Goal: Task Accomplishment & Management: Use online tool/utility

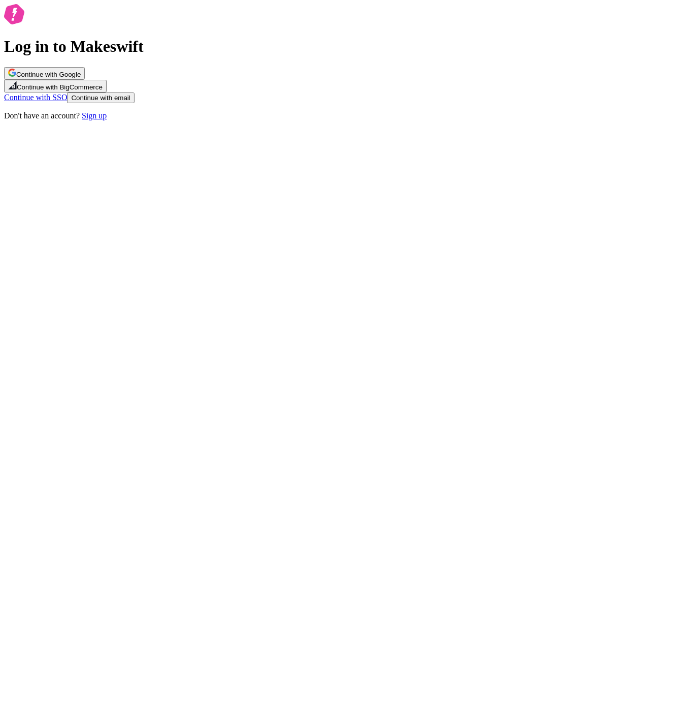
click at [107, 120] on link "Sign up" at bounding box center [94, 115] width 25 height 9
click at [130, 102] on span "Continue with email" at bounding box center [100, 98] width 59 height 8
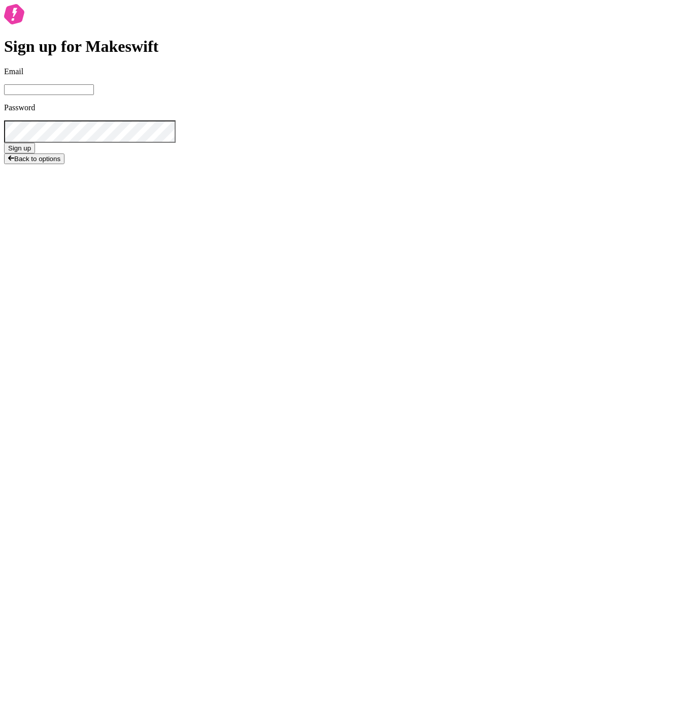
click at [94, 95] on input "Email" at bounding box center [49, 89] width 90 height 11
click at [4, 143] on button "Sign up" at bounding box center [19, 148] width 31 height 11
click at [35, 153] on button "Sign up" at bounding box center [19, 148] width 31 height 11
click at [94, 95] on input "josh+testing+1007@makeswift.com" at bounding box center [49, 89] width 90 height 11
type input "josh+testing+107@makeswift.com"
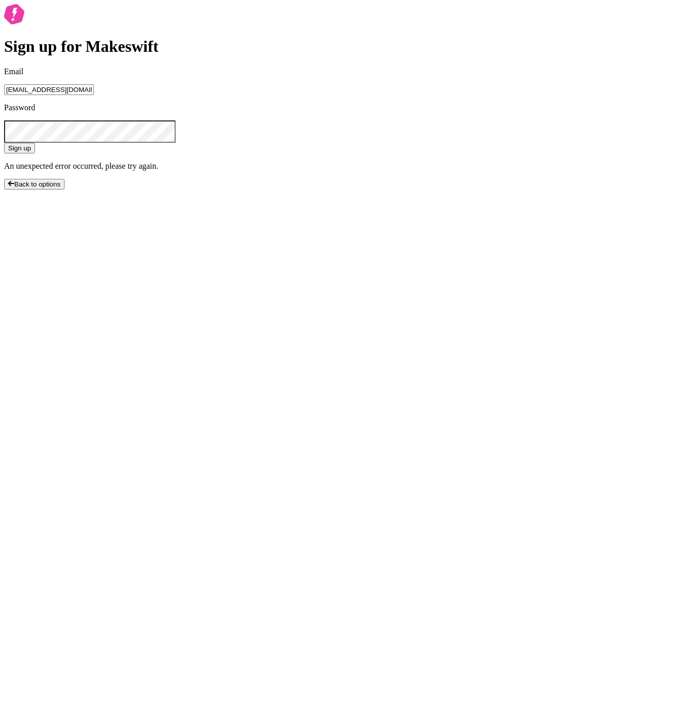
click at [4, 143] on button "Sign up" at bounding box center [19, 148] width 31 height 11
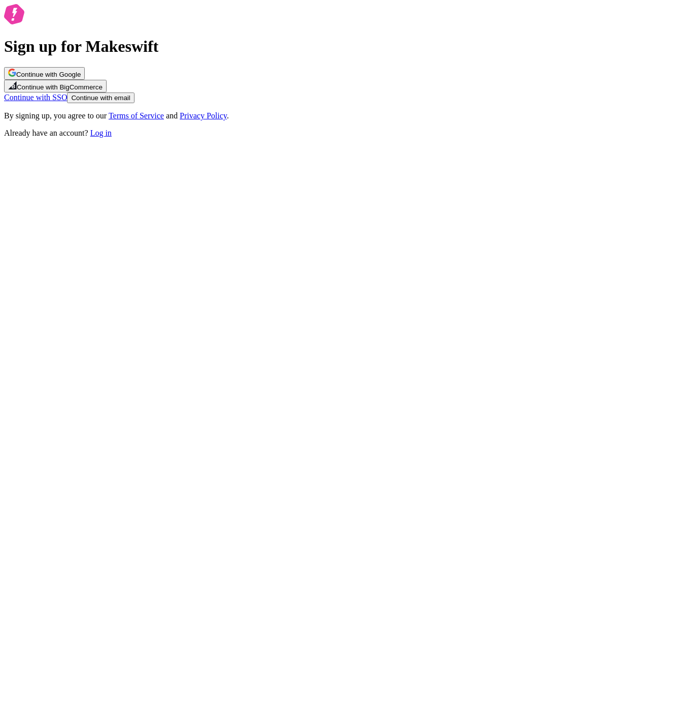
click at [130, 102] on span "Continue with email" at bounding box center [100, 98] width 59 height 8
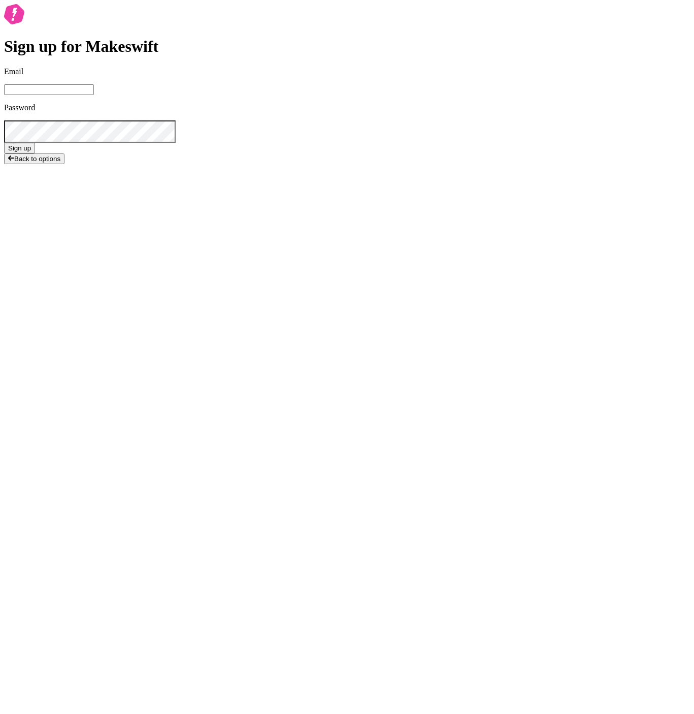
click at [94, 95] on input "Email" at bounding box center [49, 89] width 90 height 11
type input "josh"
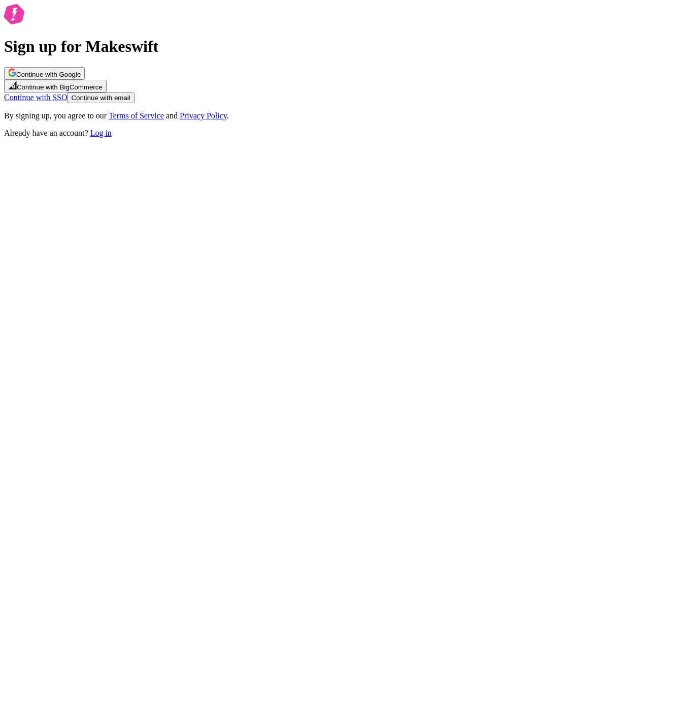
click at [130, 102] on span "Continue with email" at bounding box center [100, 98] width 59 height 8
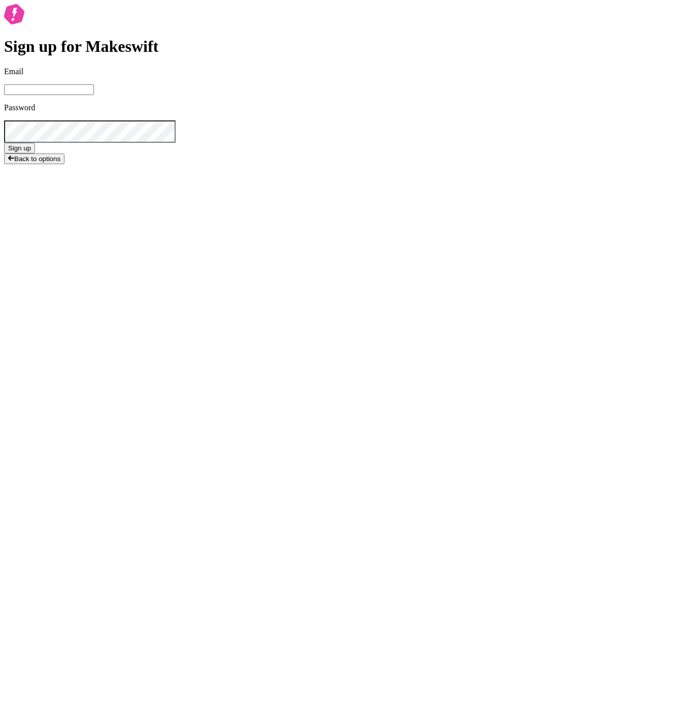
click at [94, 95] on input "Email" at bounding box center [49, 89] width 90 height 11
type input "[EMAIL_ADDRESS][DOMAIN_NAME]"
click at [4, 143] on button "Sign up" at bounding box center [19, 148] width 31 height 11
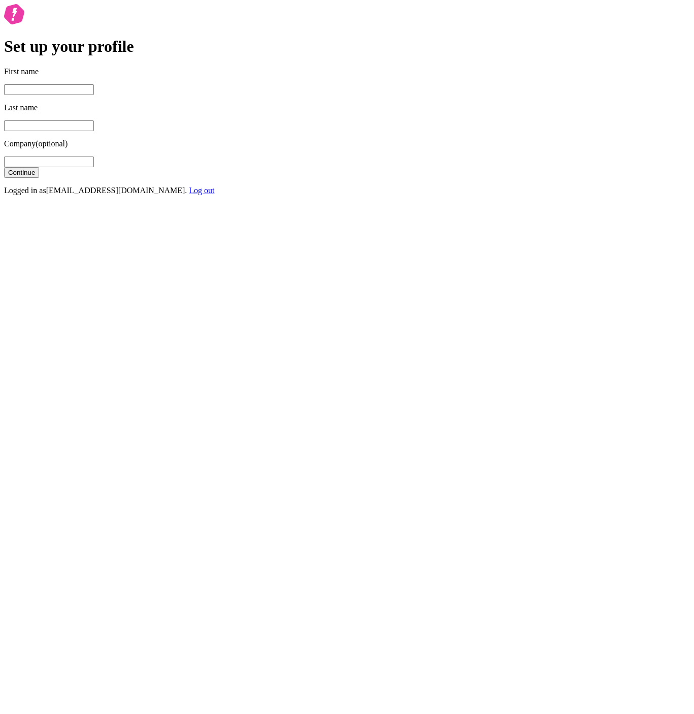
click at [94, 95] on input "First name" at bounding box center [49, 89] width 90 height 11
type input "joshu"
type input "wooo"
click at [4, 167] on button "Continue" at bounding box center [21, 172] width 35 height 11
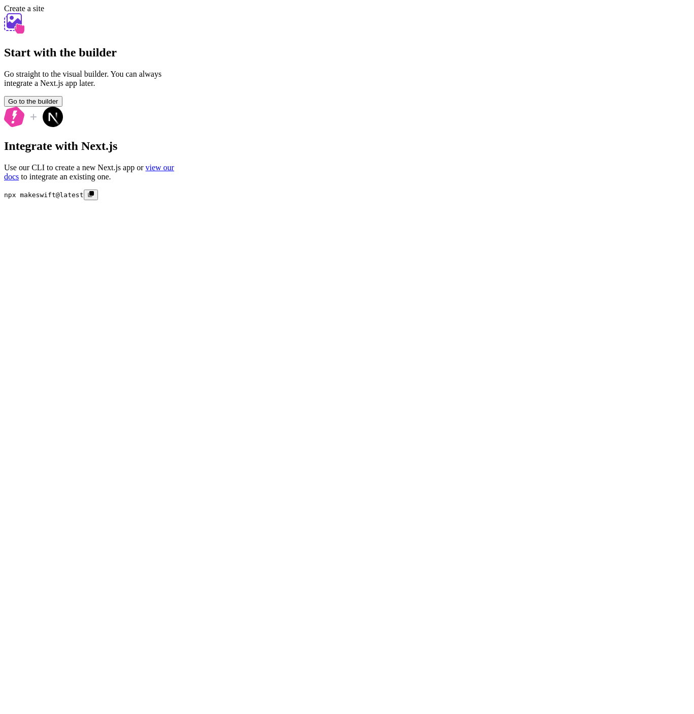
click at [175, 107] on div "Start with the builder Go straight to the visual builder. You can always integr…" at bounding box center [89, 59] width 171 height 93
click at [62, 107] on button "Go to the builder" at bounding box center [33, 101] width 58 height 11
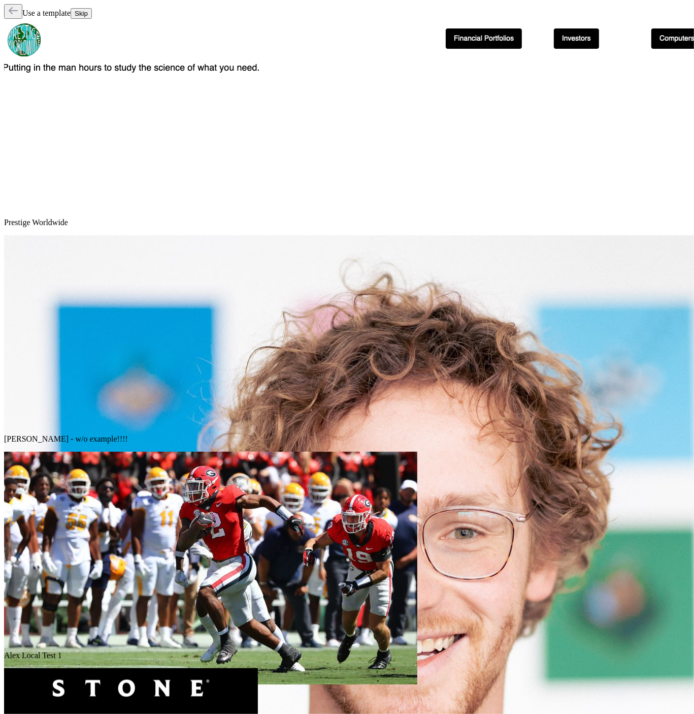
click at [88, 11] on span "Skip" at bounding box center [81, 14] width 13 height 8
drag, startPoint x: 377, startPoint y: 34, endPoint x: 234, endPoint y: 589, distance: 573.8
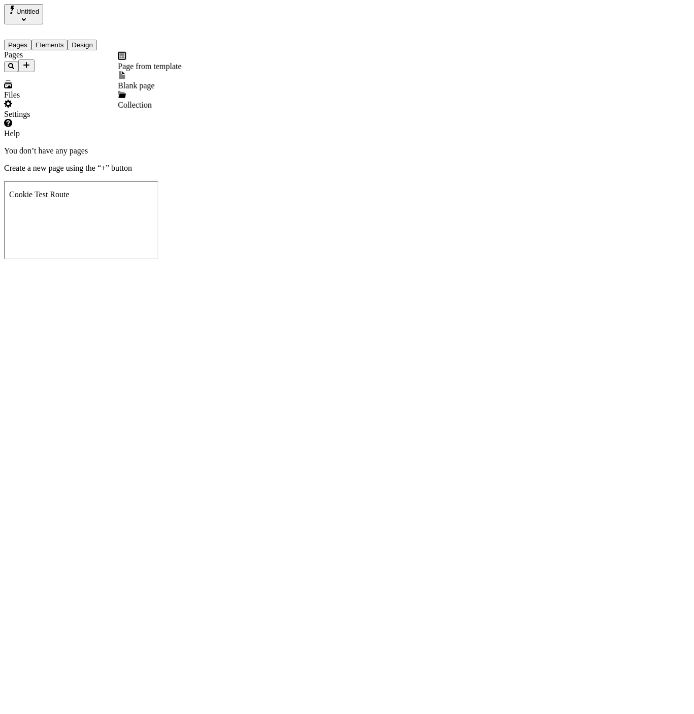
click at [30, 61] on icon "Add new" at bounding box center [26, 65] width 8 height 8
click at [151, 81] on span "Blank page" at bounding box center [136, 85] width 37 height 9
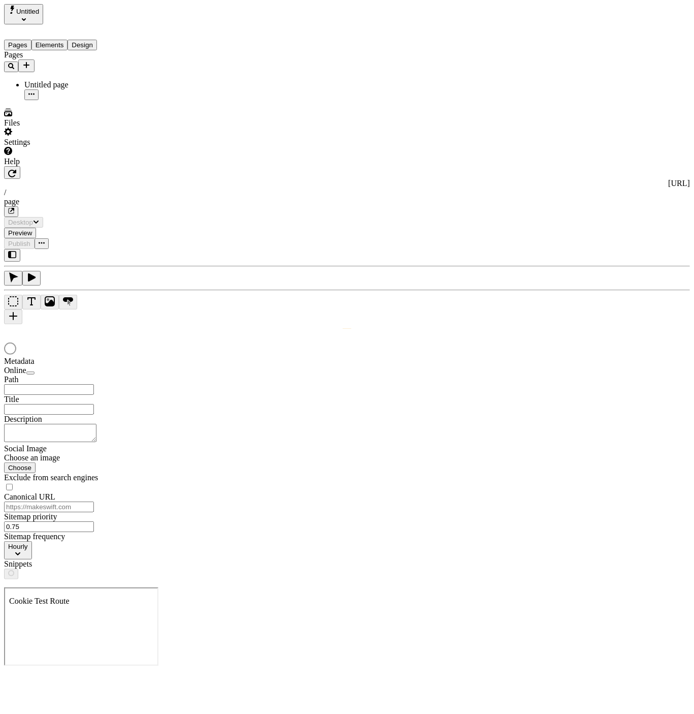
type input "/page"
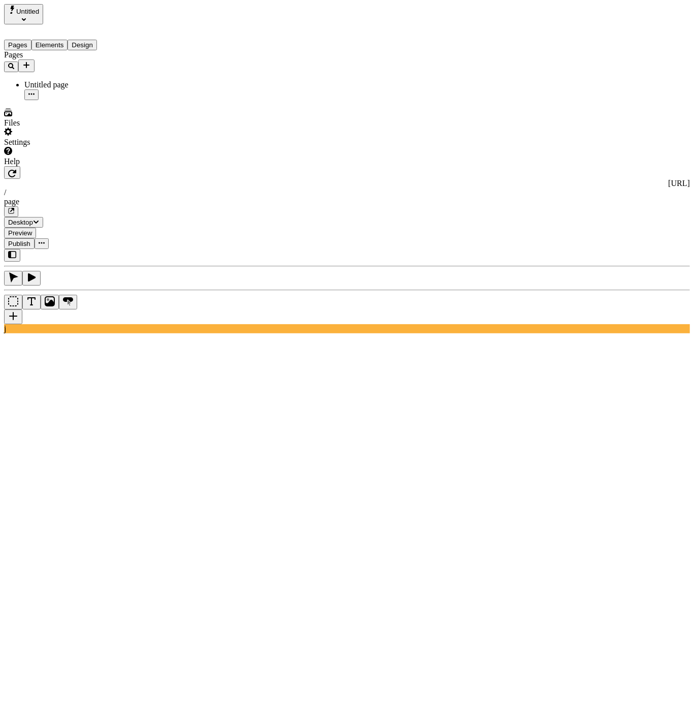
type input "18"
type input "1.5"
type textarea "Dynamically whiteboard future-proof human capital, to rapidiously drive cutting…"
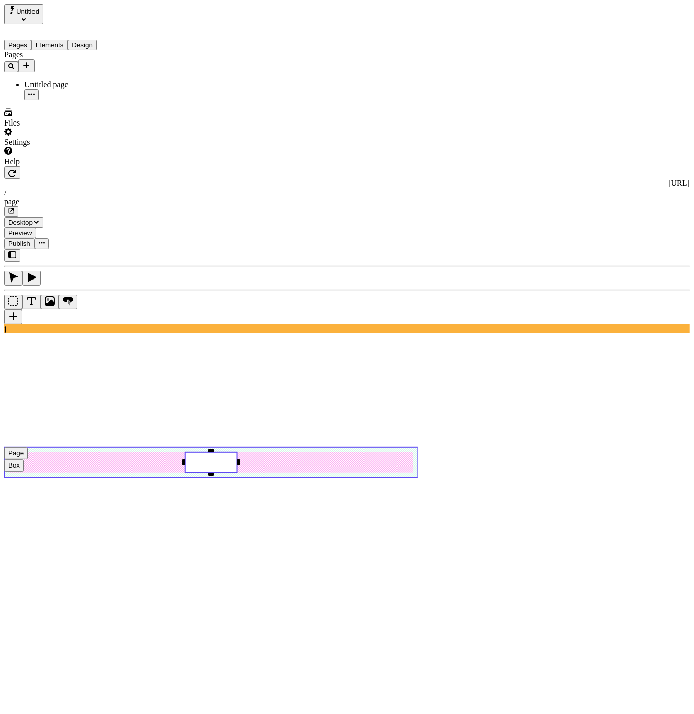
type input "Untitled page"
click at [76, 147] on div "Settings" at bounding box center [64, 136] width 121 height 19
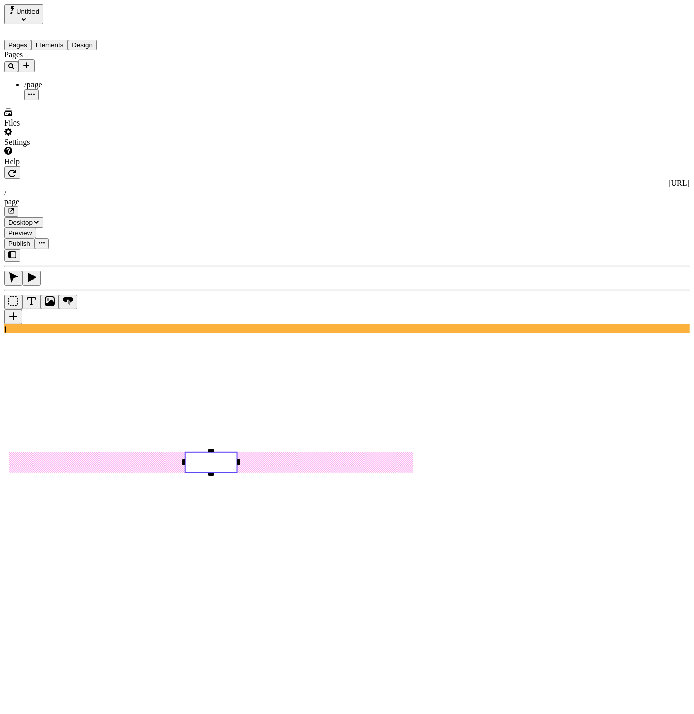
click at [30, 61] on icon "Add new" at bounding box center [26, 65] width 8 height 8
click at [145, 81] on span "Blank page" at bounding box center [136, 85] width 37 height 9
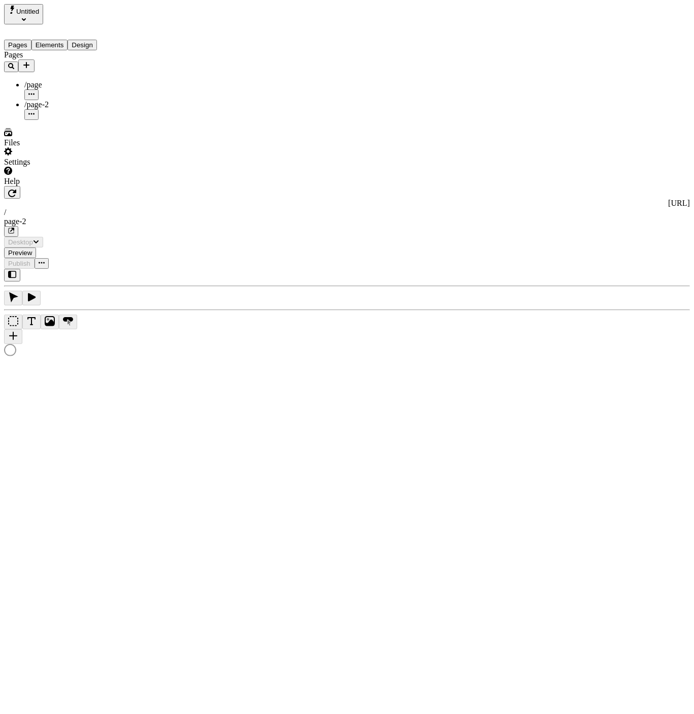
type input "/page-2"
click at [30, 61] on icon "Add new" at bounding box center [26, 65] width 8 height 8
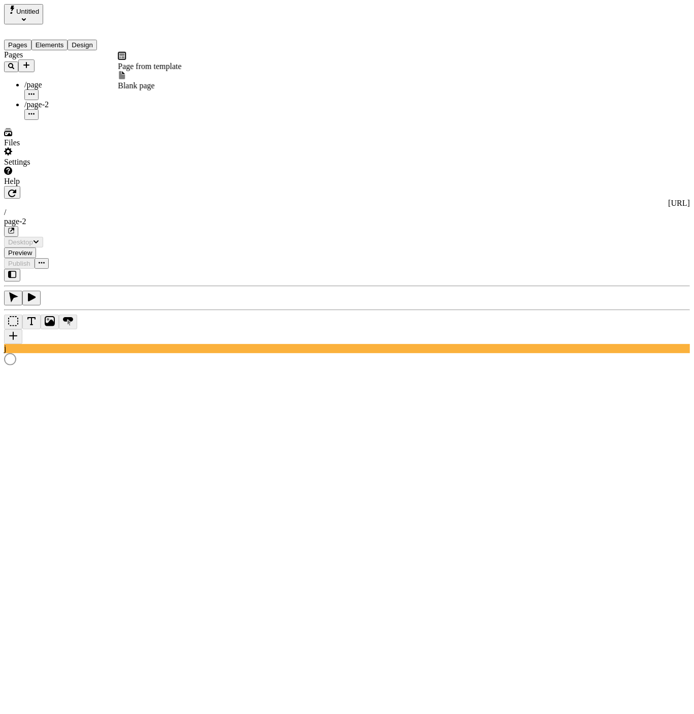
click at [137, 79] on div "Blank page" at bounding box center [149, 80] width 63 height 19
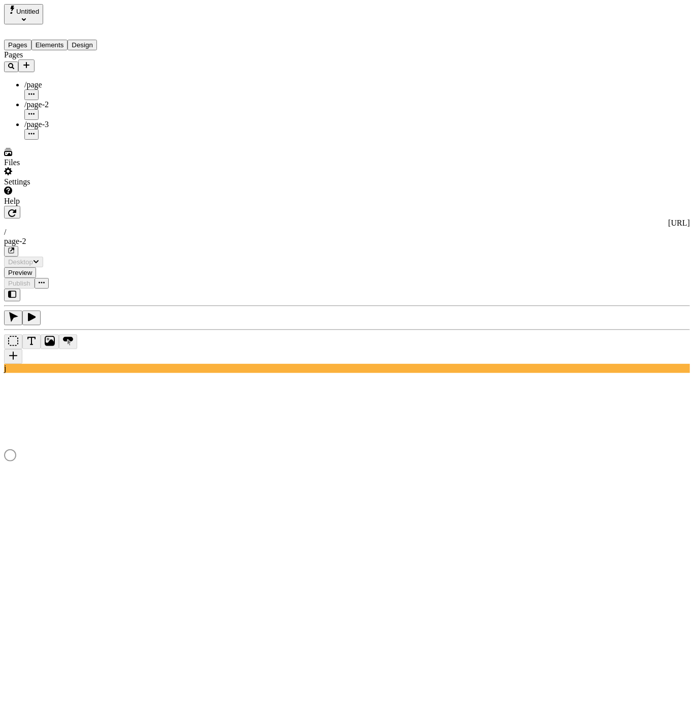
click at [30, 61] on icon "Add new" at bounding box center [26, 65] width 8 height 8
click at [157, 62] on span "Page from template" at bounding box center [149, 66] width 63 height 9
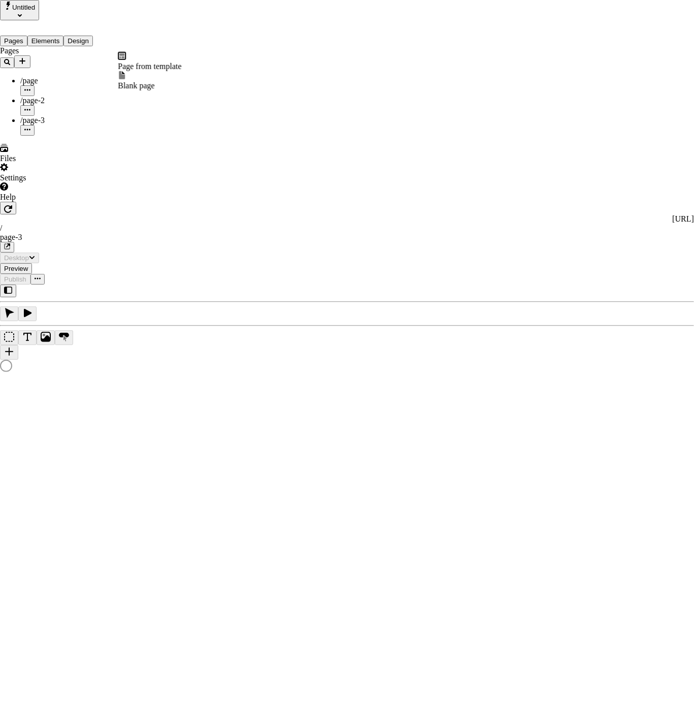
type input "/page-3"
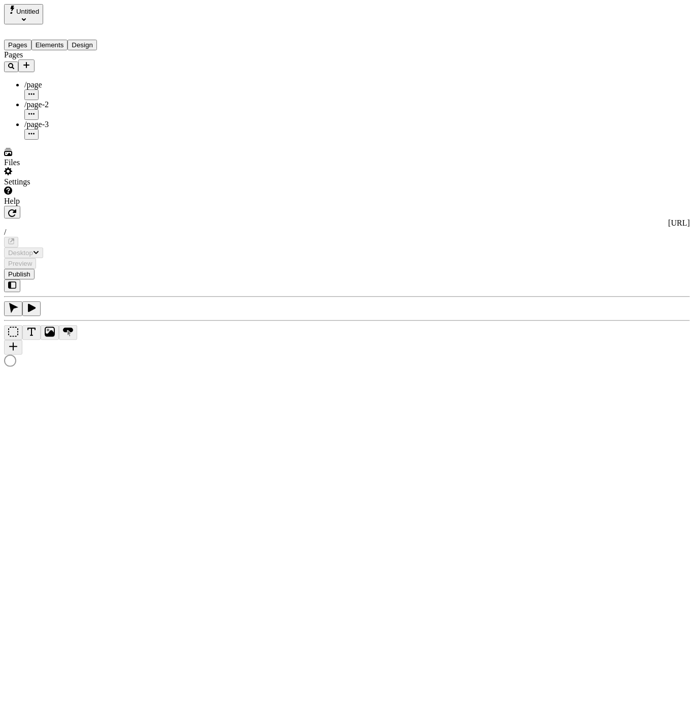
type input "/page-4"
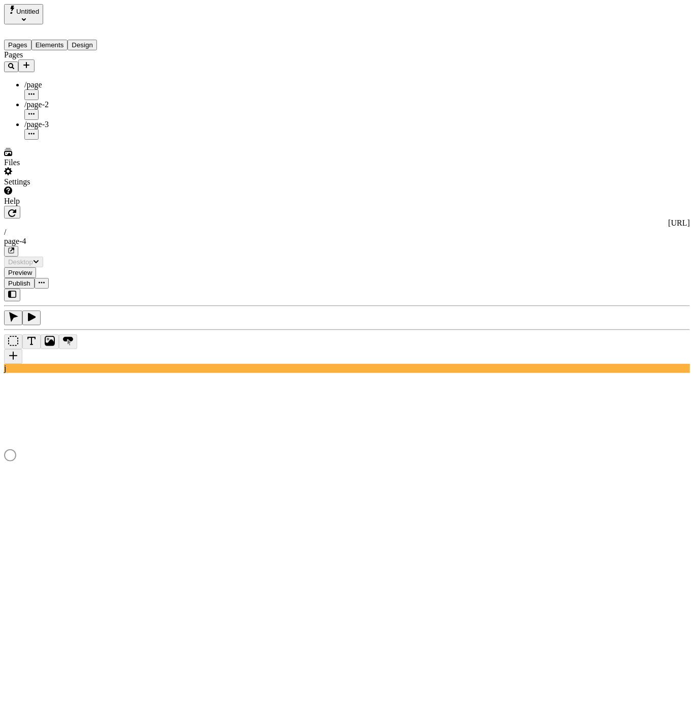
click at [68, 126] on div "Pages /page /page-2 /page-3" at bounding box center [64, 94] width 121 height 89
click at [67, 40] on button "Elements" at bounding box center [49, 45] width 37 height 11
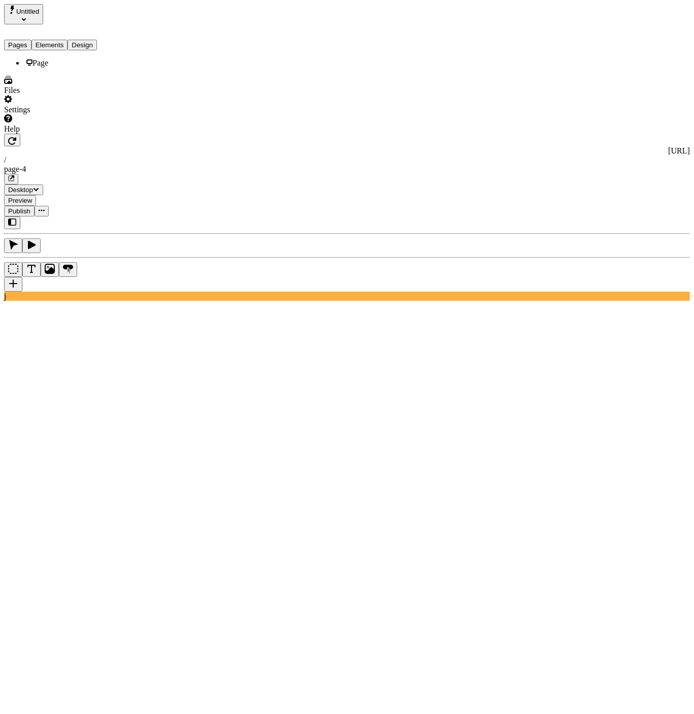
click at [26, 40] on button "Pages" at bounding box center [17, 45] width 27 height 11
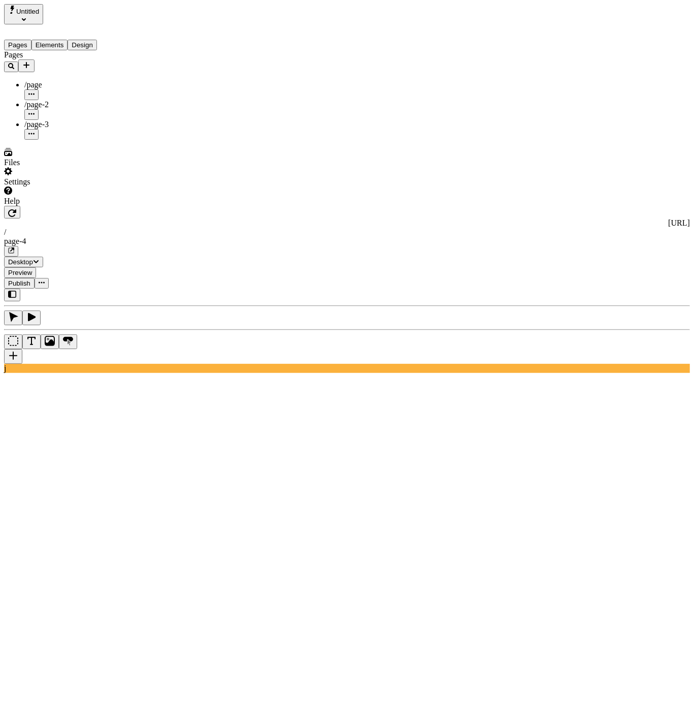
click at [104, 59] on div at bounding box center [64, 65] width 121 height 13
click at [30, 61] on icon "Add new" at bounding box center [26, 65] width 8 height 8
click at [174, 66] on span "Page from template" at bounding box center [149, 66] width 63 height 9
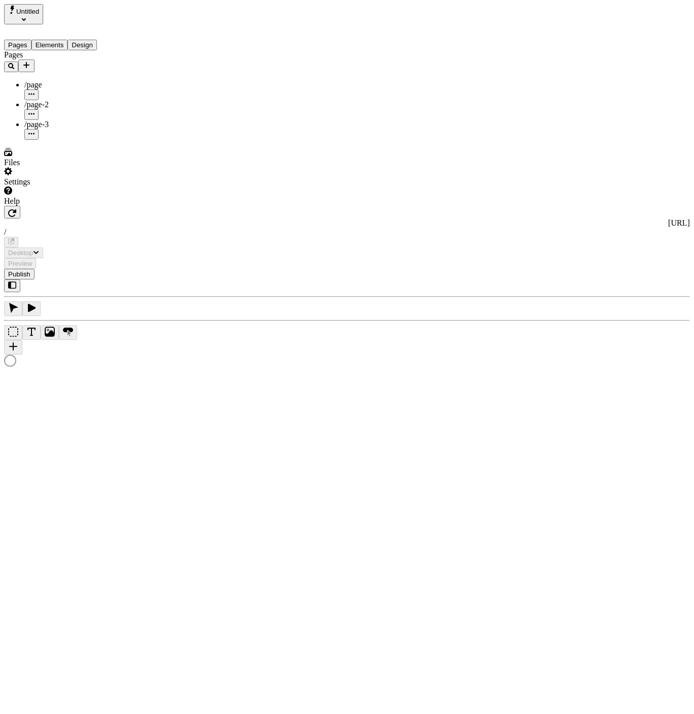
type input "/page-5"
click at [73, 140] on div "Pages /page /page-2 /page-3" at bounding box center [64, 94] width 121 height 89
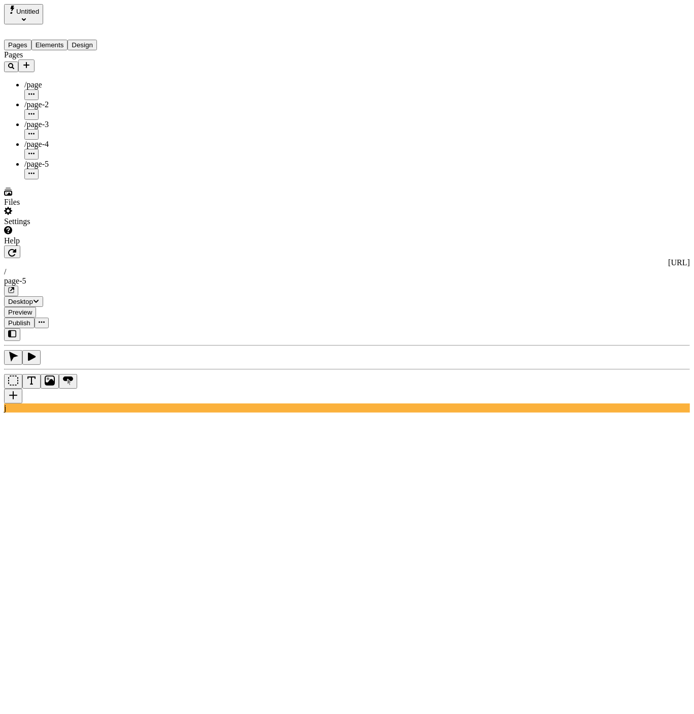
type input "/page-5q"
type input "asdfasdfa"
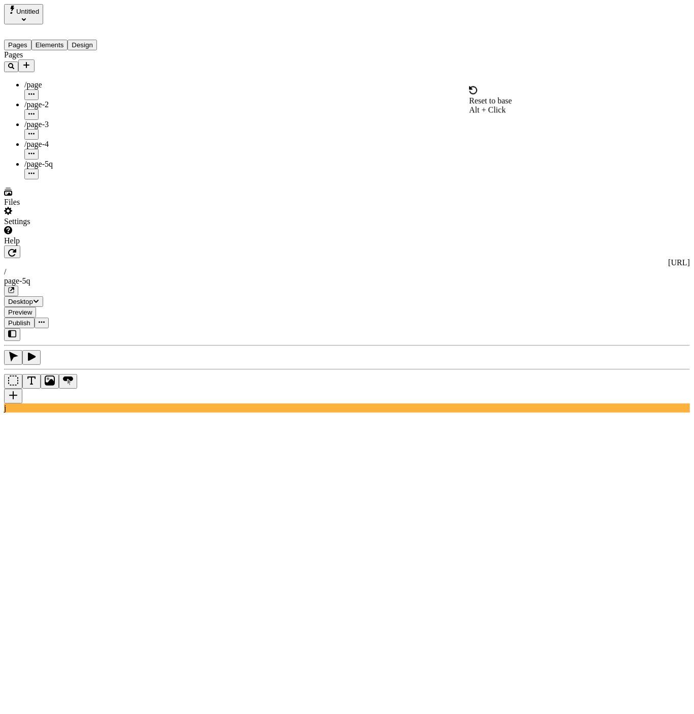
click at [506, 96] on span "Reset to base" at bounding box center [490, 100] width 43 height 9
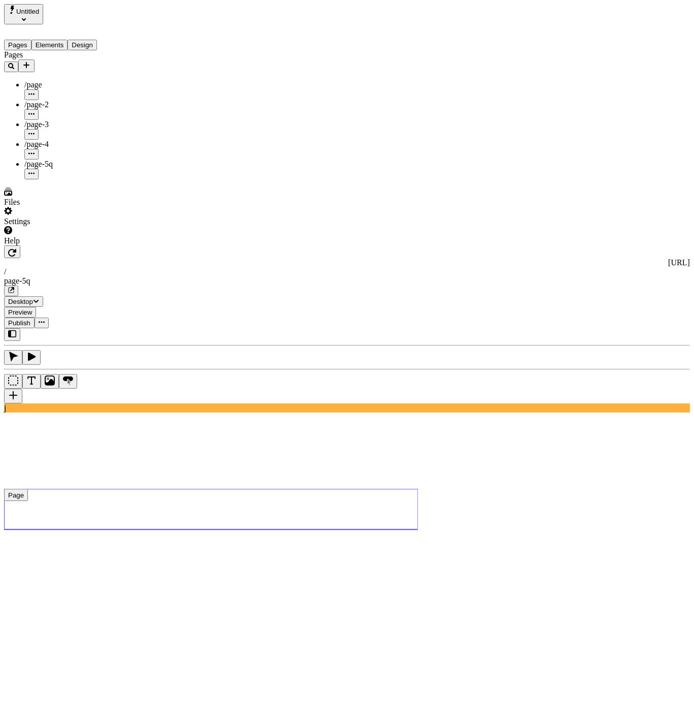
click at [301, 489] on use at bounding box center [211, 509] width 414 height 41
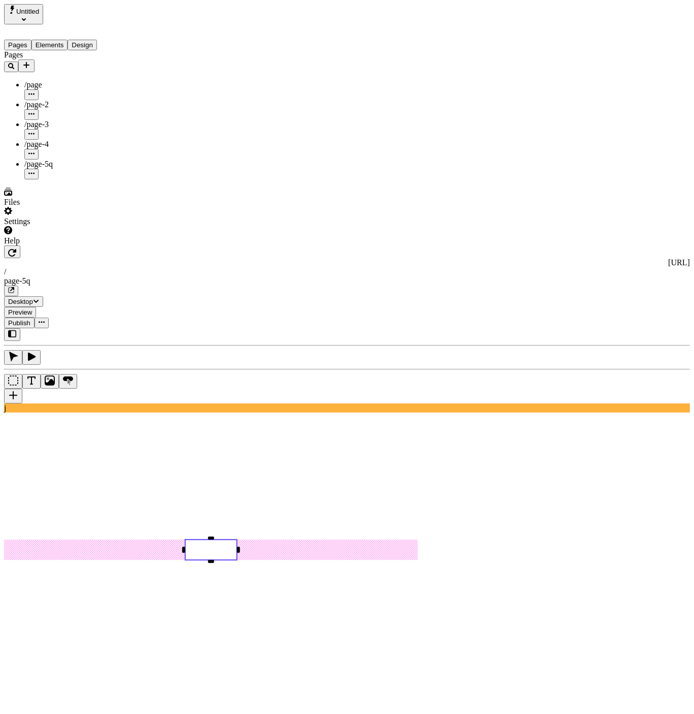
type input "page-3"
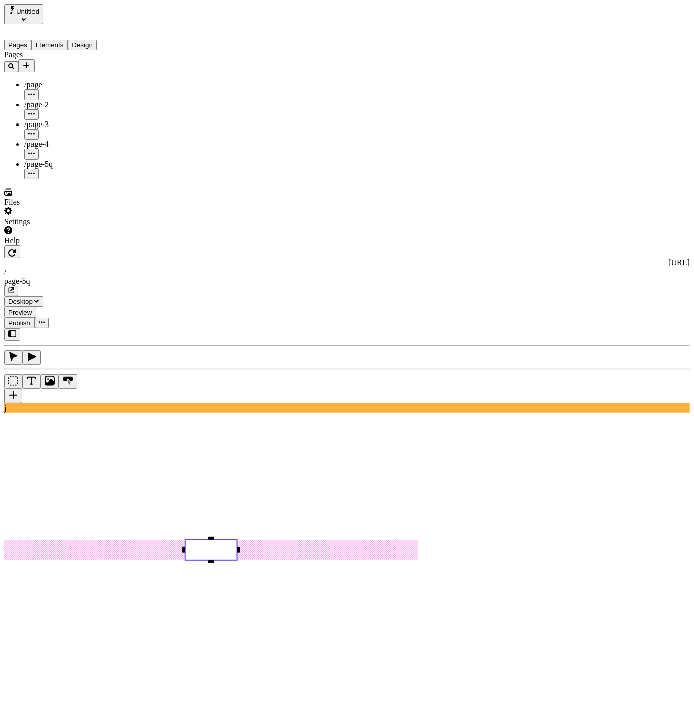
click at [555, 84] on div "Reset to base Alt + Click" at bounding box center [564, 95] width 18 height 56
checkbox input "true"
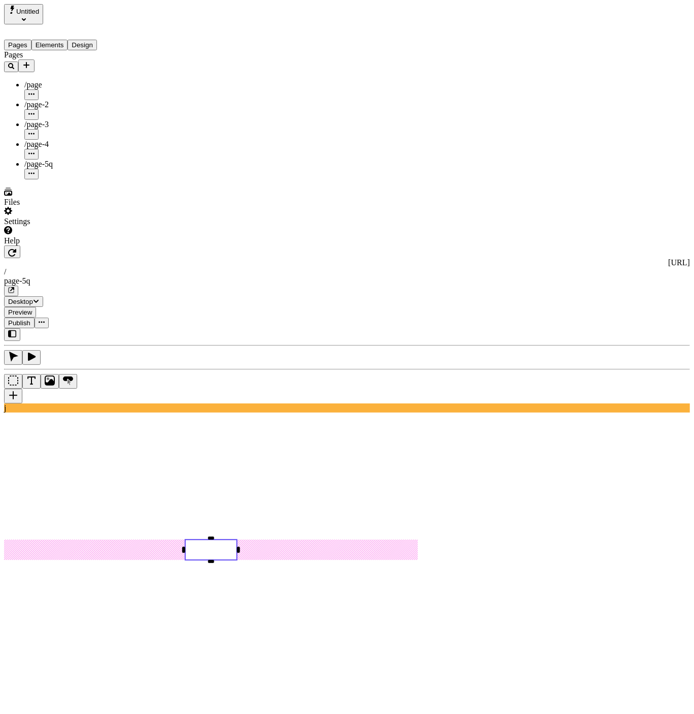
click at [603, 162] on div "/ p a ge-4" at bounding box center [633, 167] width 109 height 26
type input "page-4"
click at [555, 78] on div "Reset to base" at bounding box center [564, 90] width 18 height 27
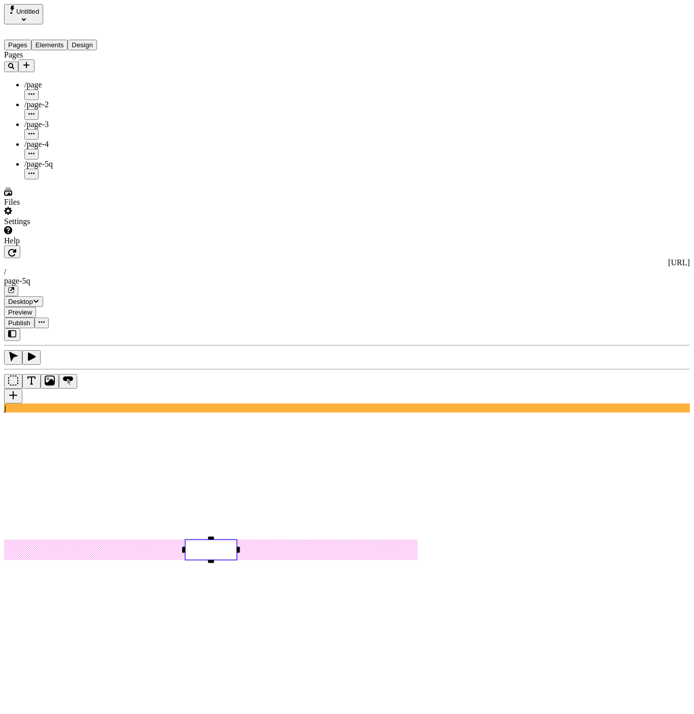
checkbox input "false"
click at [89, 226] on div "Settings" at bounding box center [64, 216] width 121 height 19
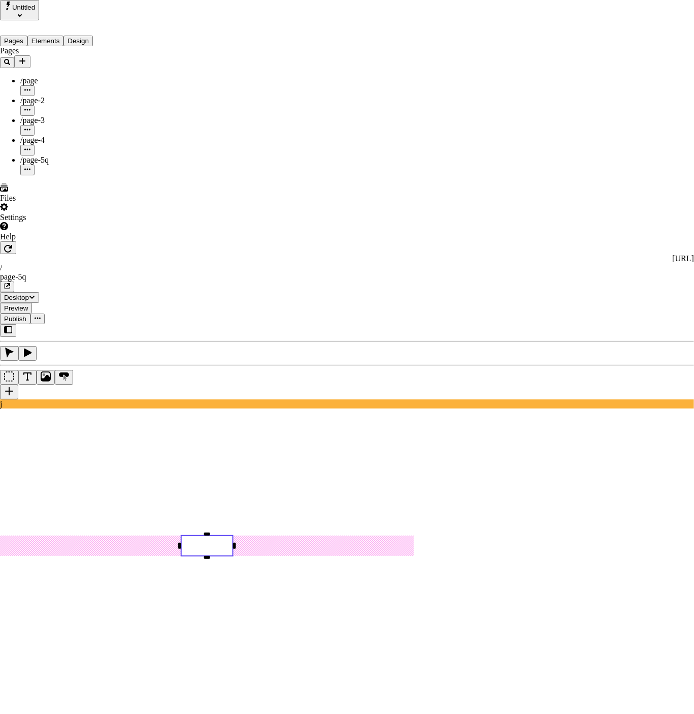
drag, startPoint x: 143, startPoint y: 406, endPoint x: 146, endPoint y: 399, distance: 8.2
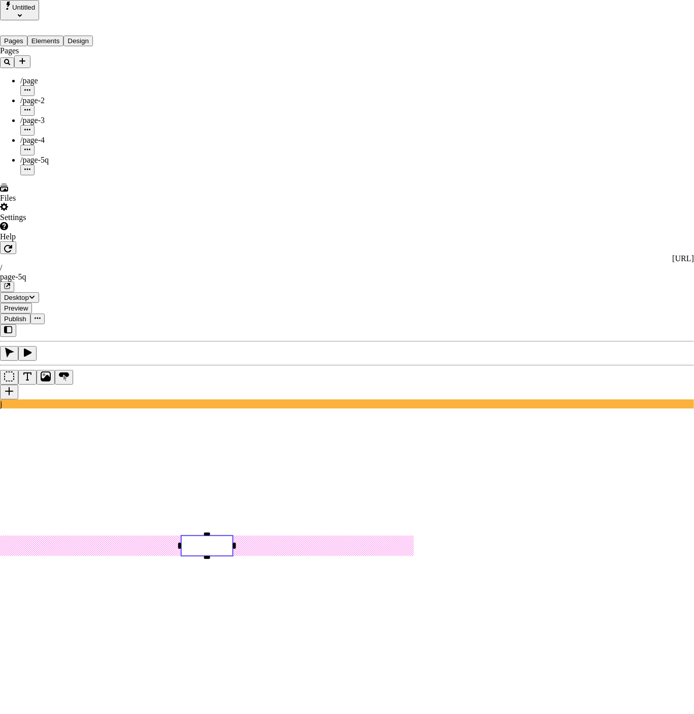
type input "asdf"
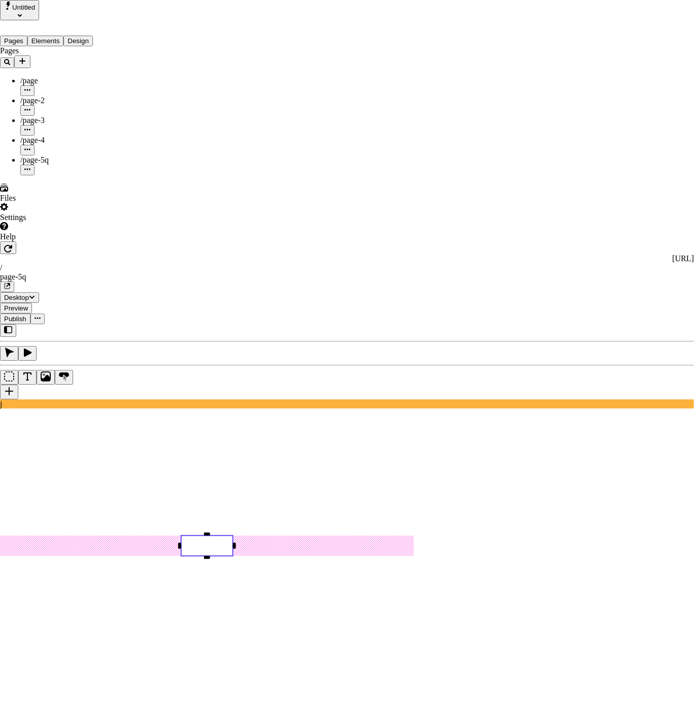
drag, startPoint x: 236, startPoint y: 254, endPoint x: 243, endPoint y: 251, distance: 7.3
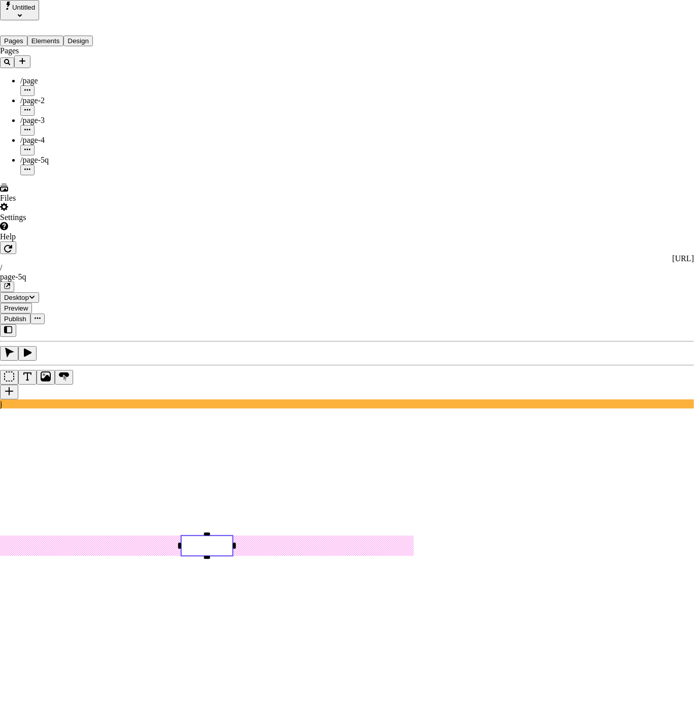
drag, startPoint x: 223, startPoint y: 242, endPoint x: 579, endPoint y: 247, distance: 356.1
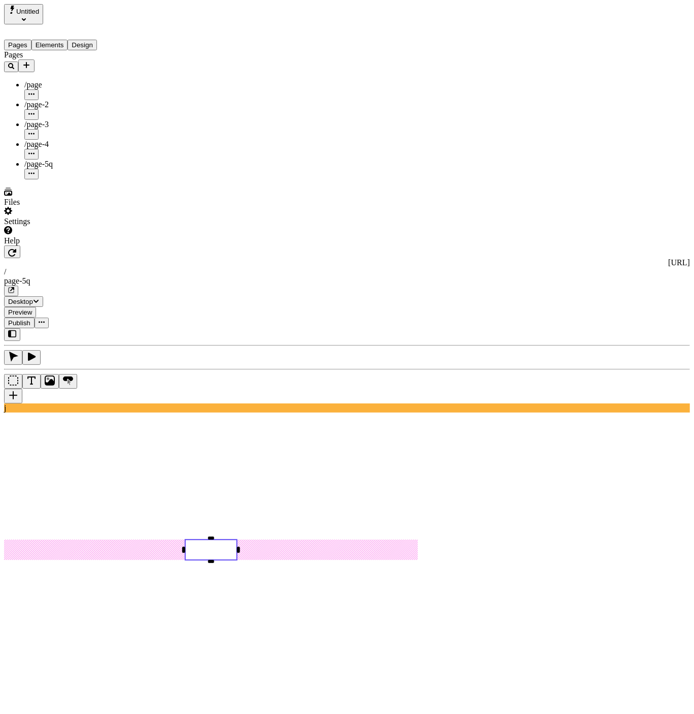
click at [35, 150] on icon "button" at bounding box center [31, 153] width 6 height 6
click at [145, 145] on span "Edit URL" at bounding box center [129, 149] width 32 height 9
type input "nice"
click at [113, 152] on button "Save" at bounding box center [124, 157] width 23 height 11
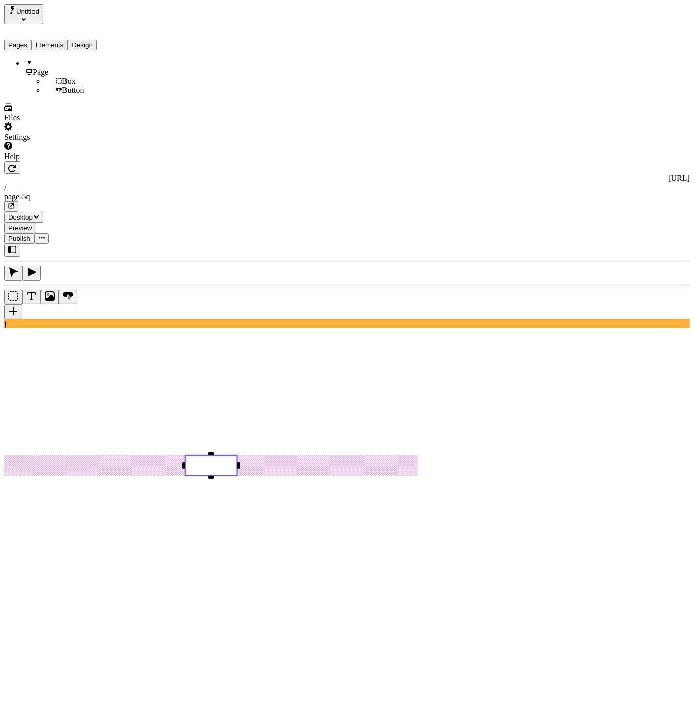
click at [54, 40] on button "Elements" at bounding box center [49, 45] width 37 height 11
click at [94, 40] on button "Design" at bounding box center [82, 45] width 29 height 11
click at [67, 40] on button "Elements" at bounding box center [49, 45] width 37 height 11
click at [49, 65] on div "Page" at bounding box center [74, 67] width 101 height 18
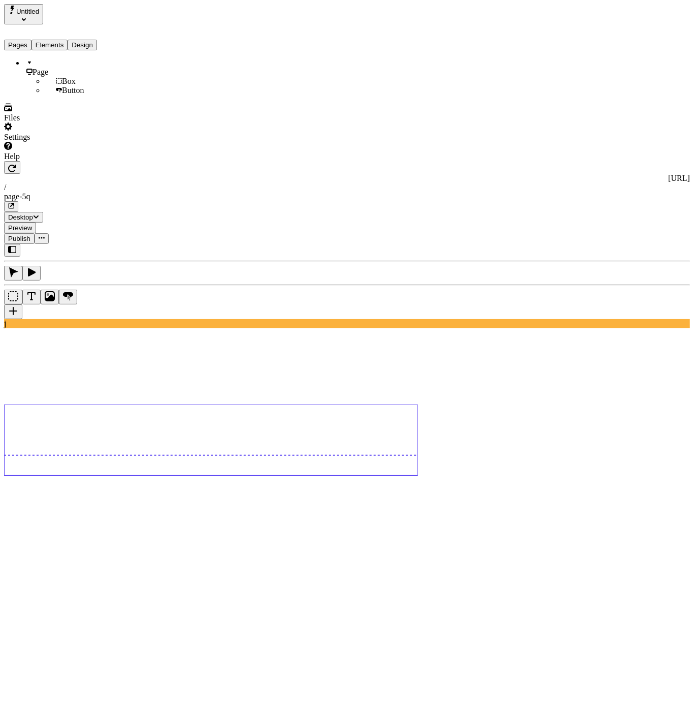
click at [53, 86] on li "Button" at bounding box center [85, 90] width 80 height 9
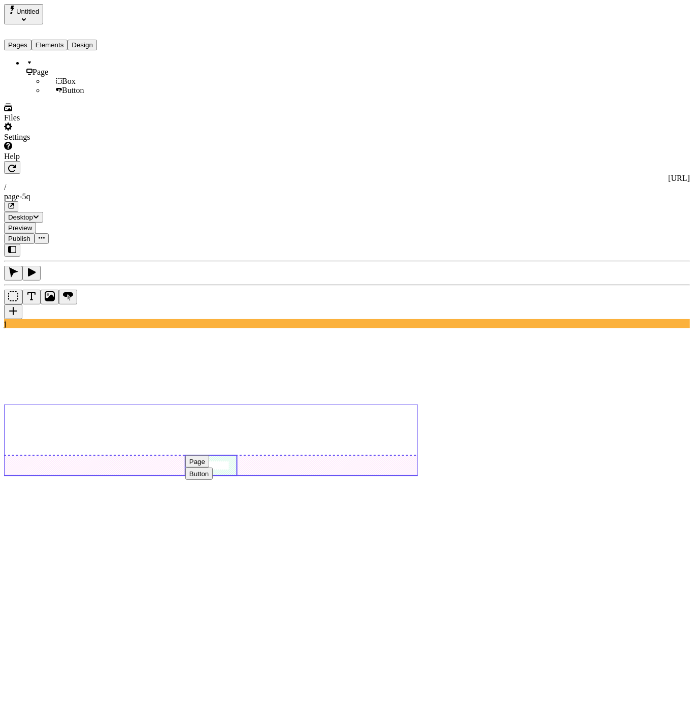
click at [62, 91] on span "Button" at bounding box center [73, 90] width 22 height 9
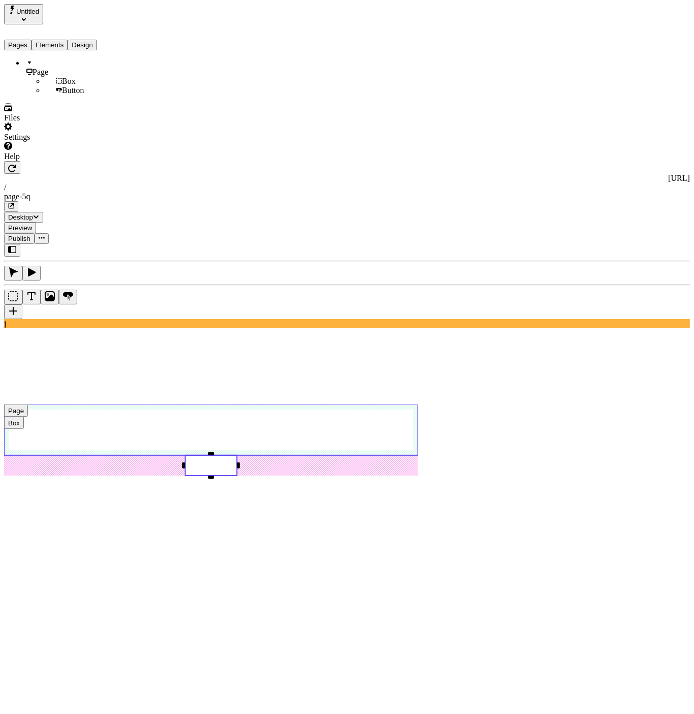
click at [58, 77] on div "Box" at bounding box center [85, 81] width 80 height 9
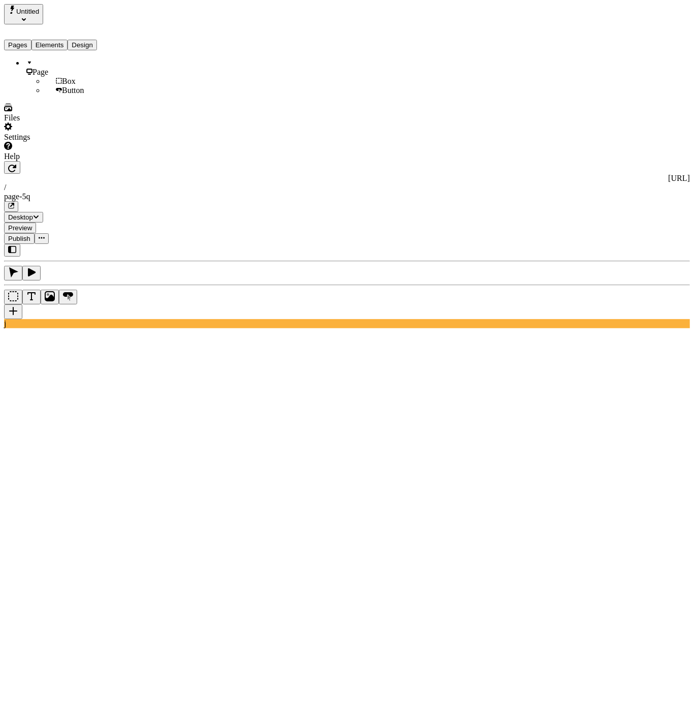
click at [39, 15] on span "Untitled" at bounding box center [27, 12] width 23 height 8
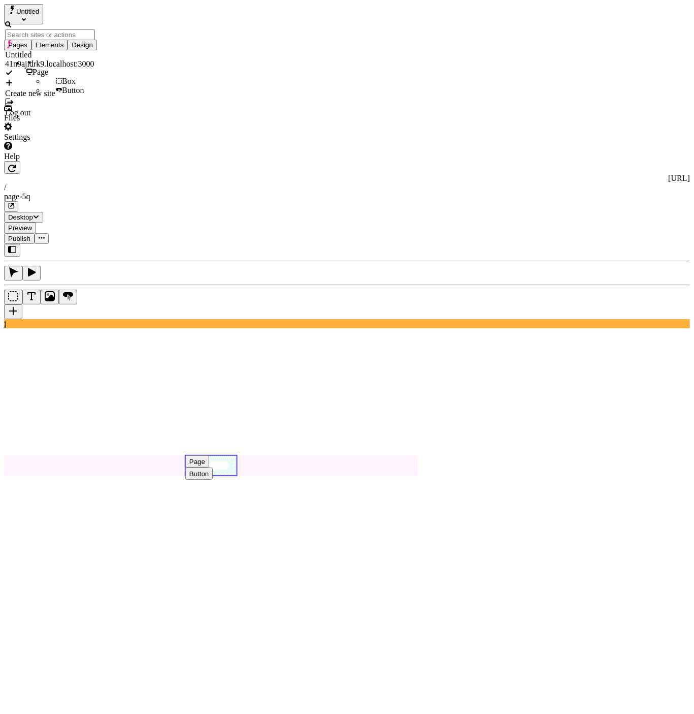
click at [87, 95] on div "Page Box Button" at bounding box center [64, 76] width 121 height 37
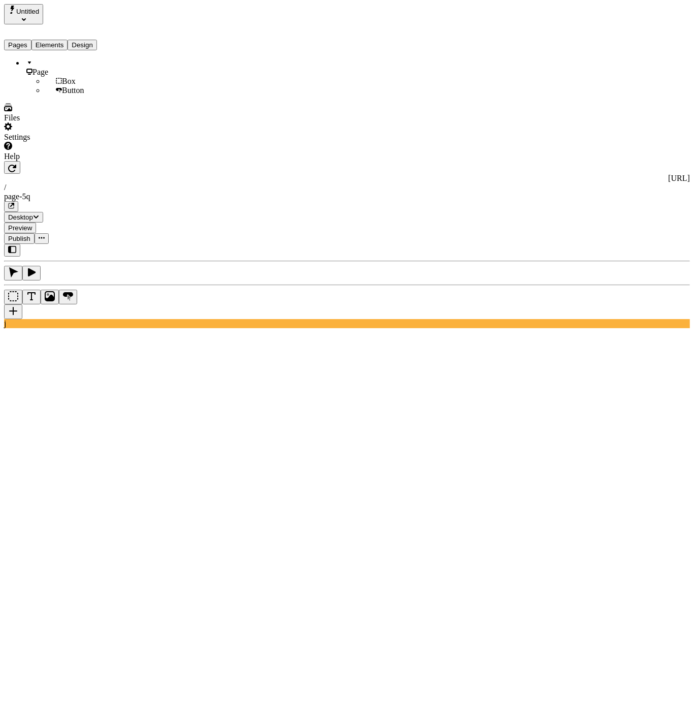
click at [26, 17] on icon "Select site" at bounding box center [24, 19] width 4 height 4
click at [82, 108] on div "Log out" at bounding box center [50, 112] width 90 height 9
